Goal: Task Accomplishment & Management: Complete application form

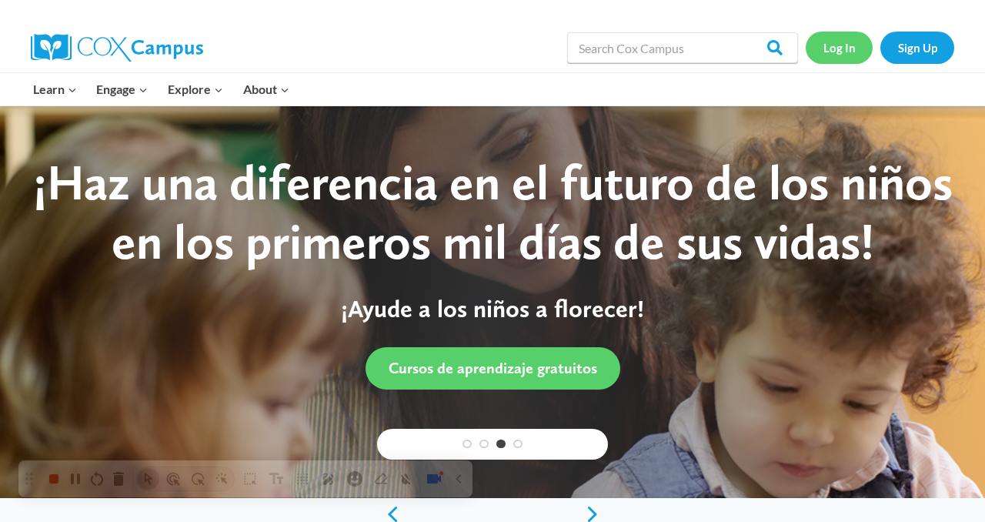
click at [843, 47] on link "Log In" at bounding box center [839, 48] width 67 height 32
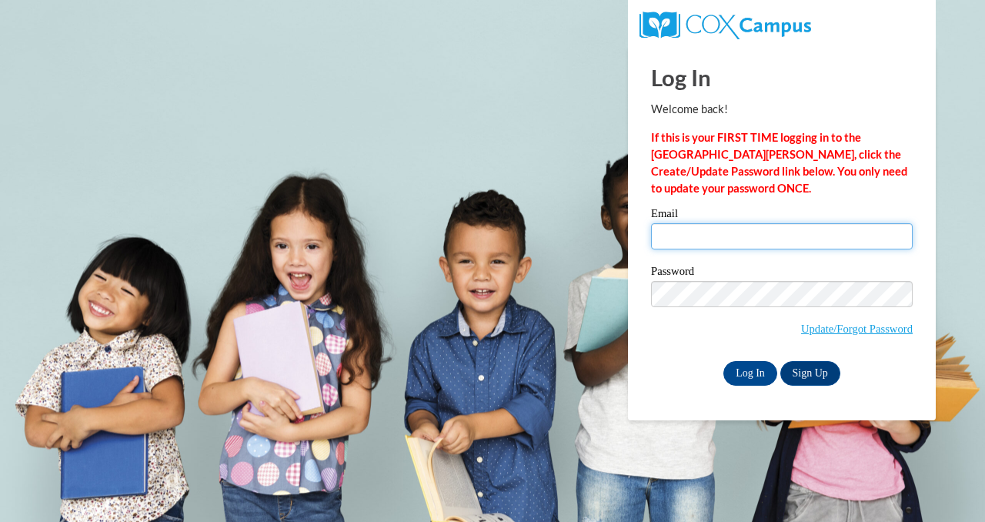
click at [692, 240] on input "Email" at bounding box center [782, 236] width 262 height 26
click at [665, 339] on span "Update/Forgot Password" at bounding box center [782, 313] width 262 height 64
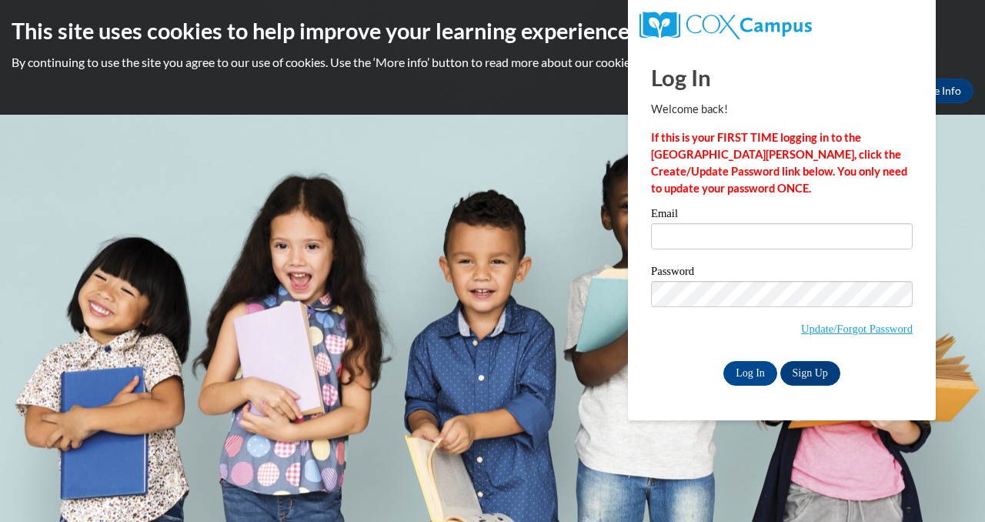
click at [682, 318] on span "Update/Forgot Password" at bounding box center [782, 313] width 262 height 64
type input "[EMAIL_ADDRESS][DOMAIN_NAME]"
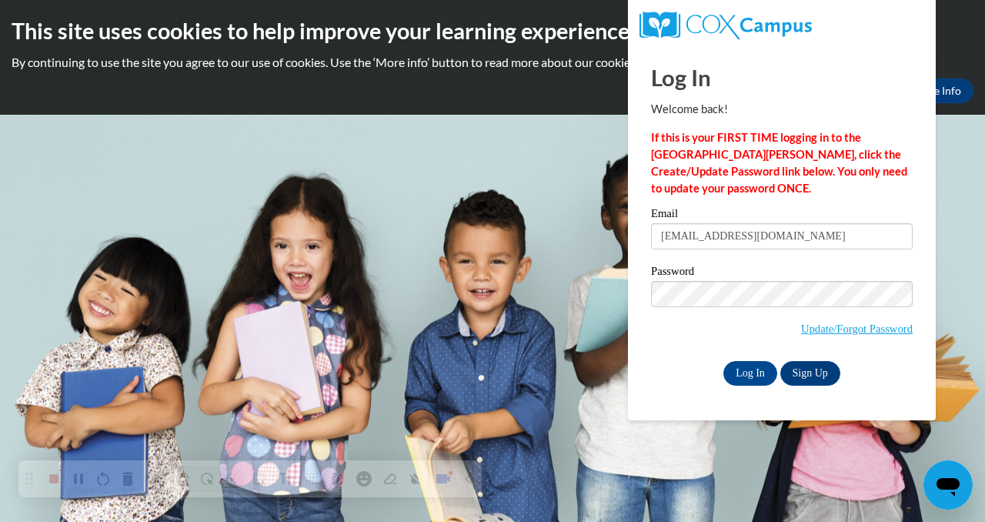
click at [660, 349] on div "Password Update/Forgot Password" at bounding box center [782, 310] width 262 height 91
click at [741, 365] on input "Log In" at bounding box center [750, 373] width 54 height 25
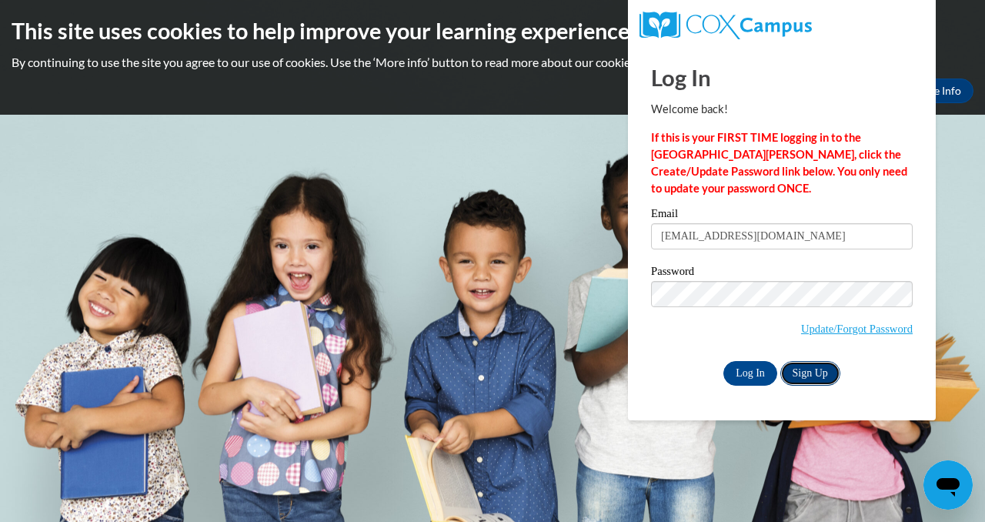
click at [820, 372] on link "Sign Up" at bounding box center [810, 373] width 60 height 25
